Goal: Transaction & Acquisition: Subscribe to service/newsletter

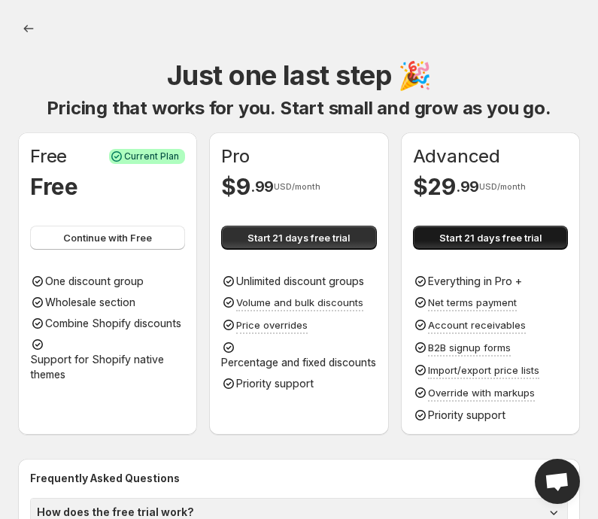
click at [478, 235] on span "Start 21 days free trial" at bounding box center [491, 237] width 102 height 15
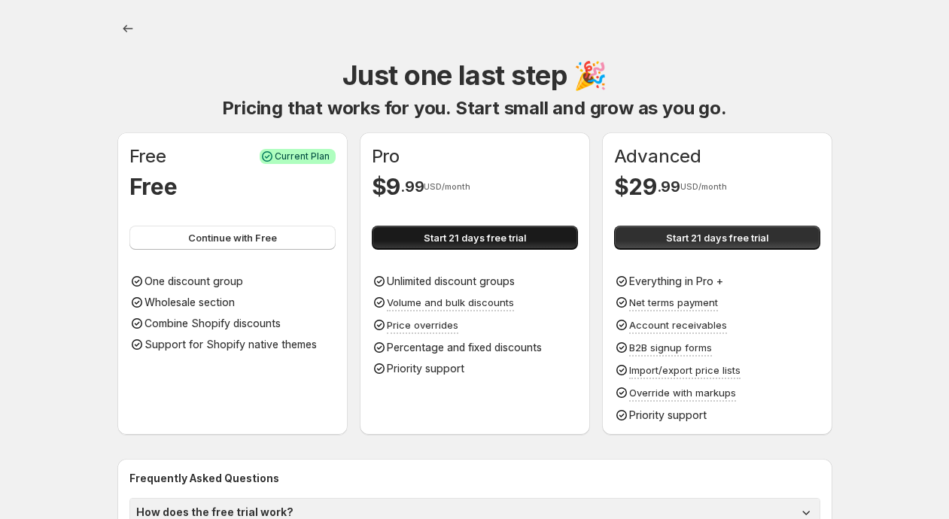
click at [526, 233] on button "Start 21 days free trial" at bounding box center [475, 238] width 206 height 24
